Goal: Task Accomplishment & Management: Use online tool/utility

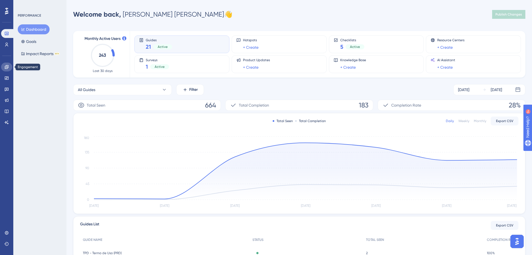
click at [5, 66] on icon at bounding box center [6, 67] width 4 height 4
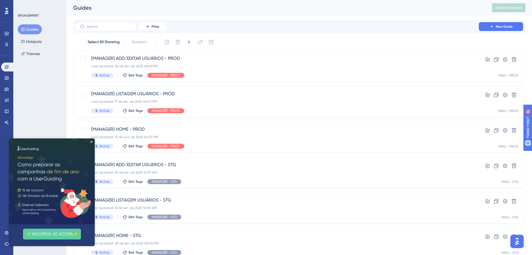
click at [93, 142] on img at bounding box center [52, 181] width 86 height 86
